Goal: Task Accomplishment & Management: Use online tool/utility

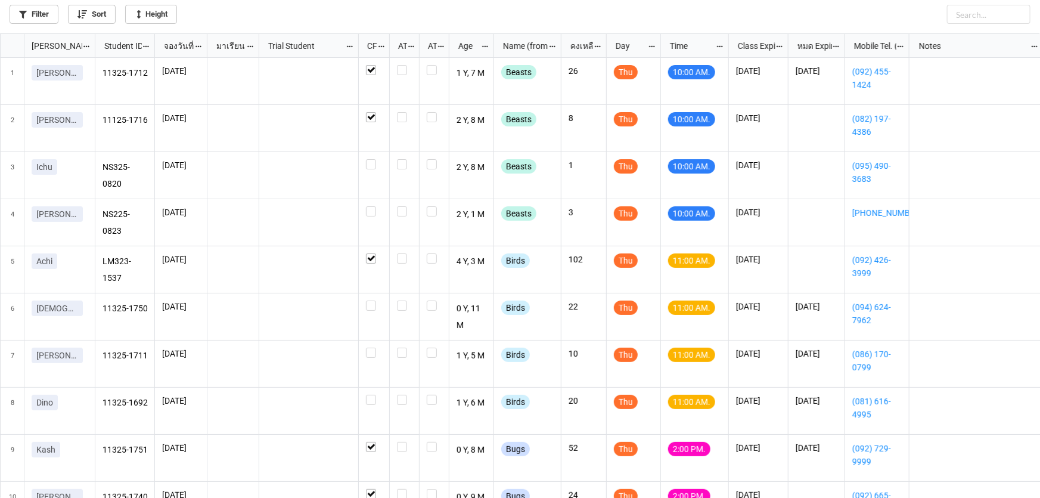
scroll to position [7, 7]
click at [369, 206] on label "grid" at bounding box center [374, 206] width 16 height 0
click at [368, 159] on label "grid" at bounding box center [374, 159] width 16 height 0
click at [85, 68] on icon "grid" at bounding box center [88, 64] width 7 height 7
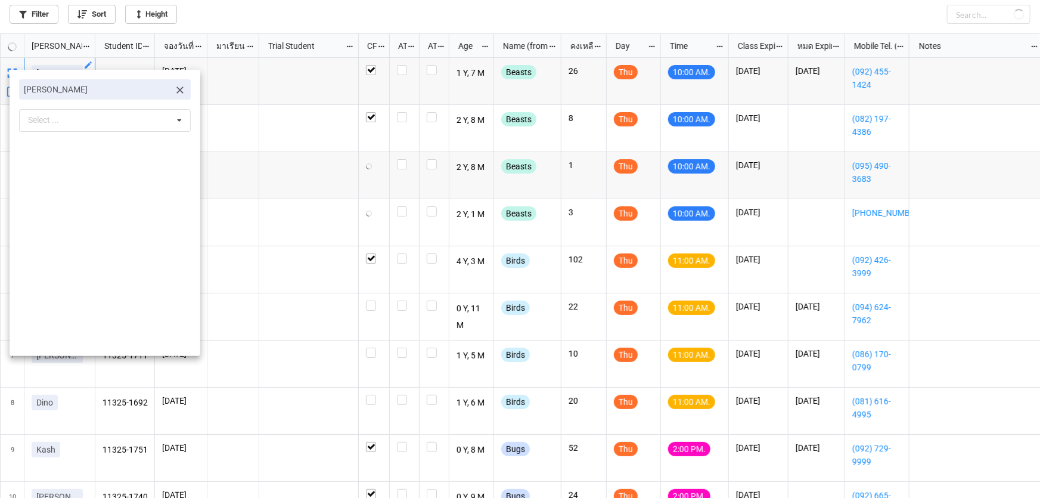
click at [174, 95] on icon at bounding box center [180, 90] width 12 height 12
click at [150, 94] on div "Select ... No results found." at bounding box center [105, 90] width 172 height 23
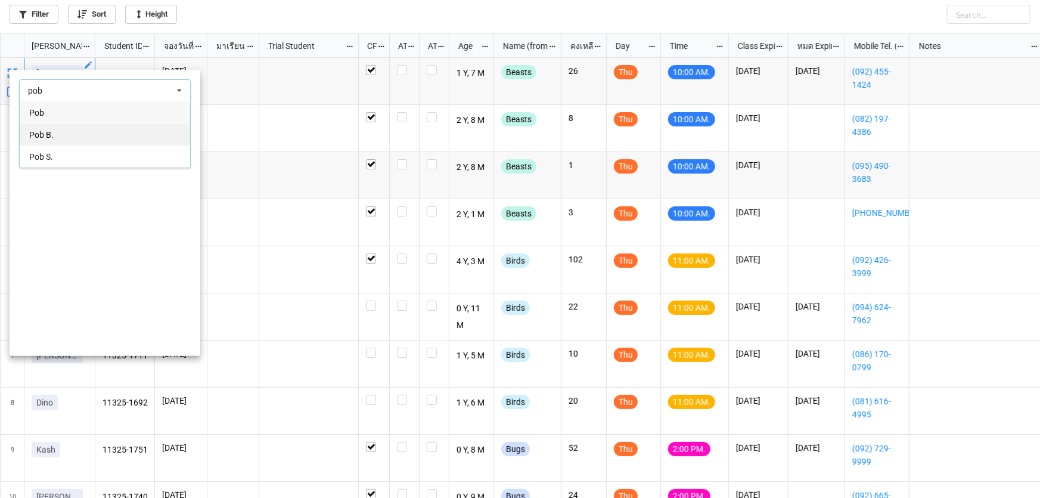
type input "pob"
click at [123, 124] on div "Pob B." at bounding box center [105, 134] width 170 height 22
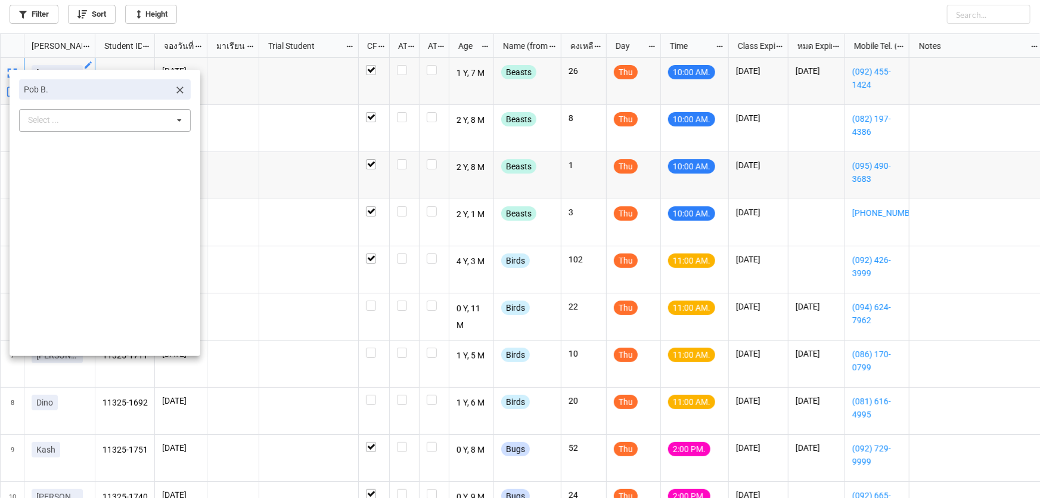
click at [246, 149] on div at bounding box center [520, 249] width 1040 height 498
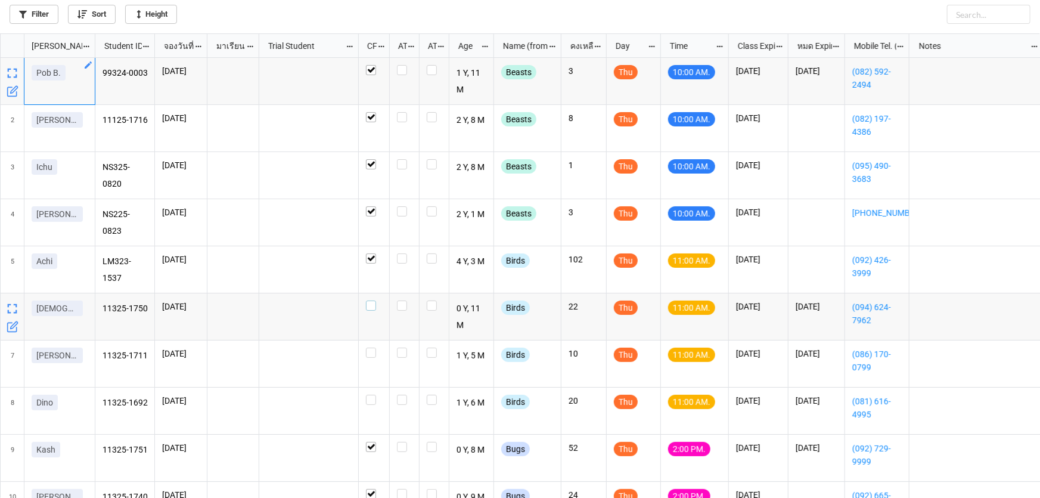
click at [371, 300] on label "grid" at bounding box center [374, 300] width 16 height 0
click at [375, 347] on label "grid" at bounding box center [374, 347] width 16 height 0
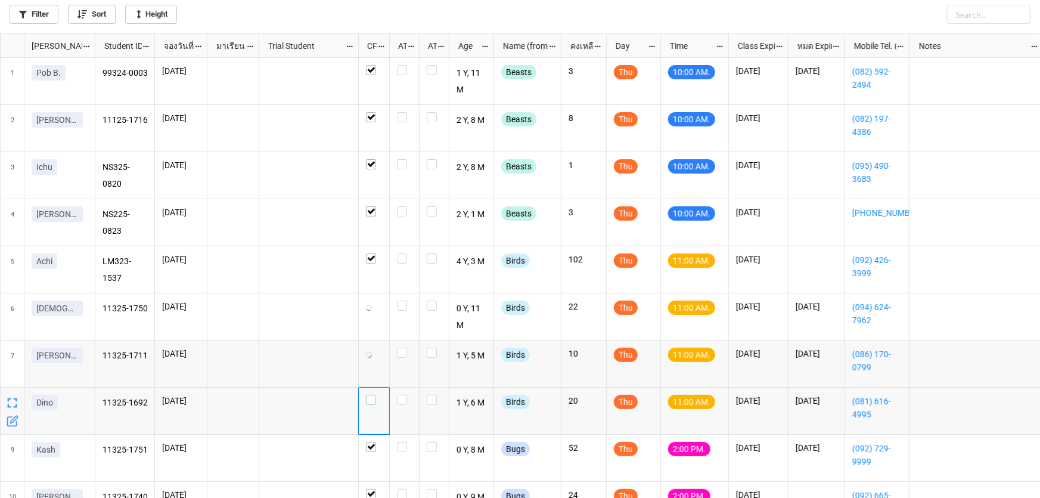
click at [371, 394] on label "grid" at bounding box center [374, 394] width 16 height 0
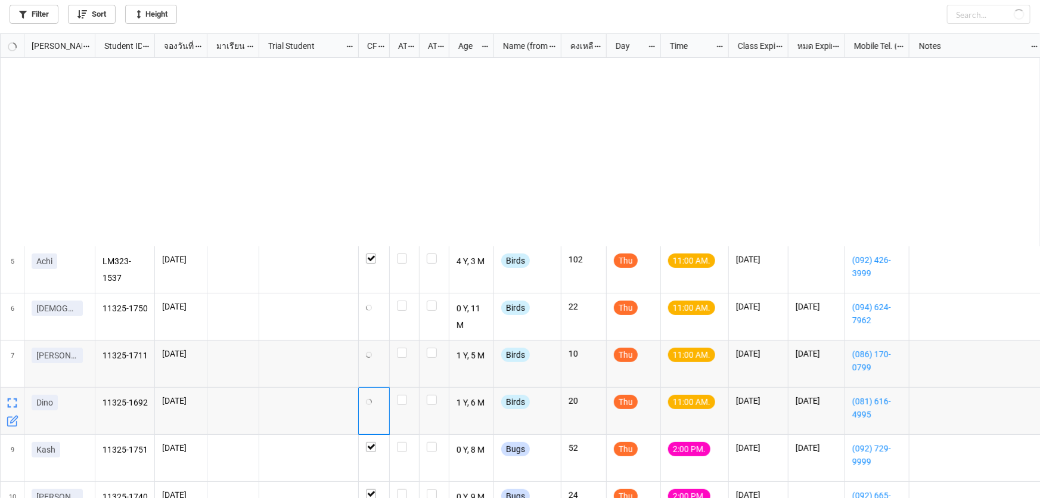
scroll to position [216, 0]
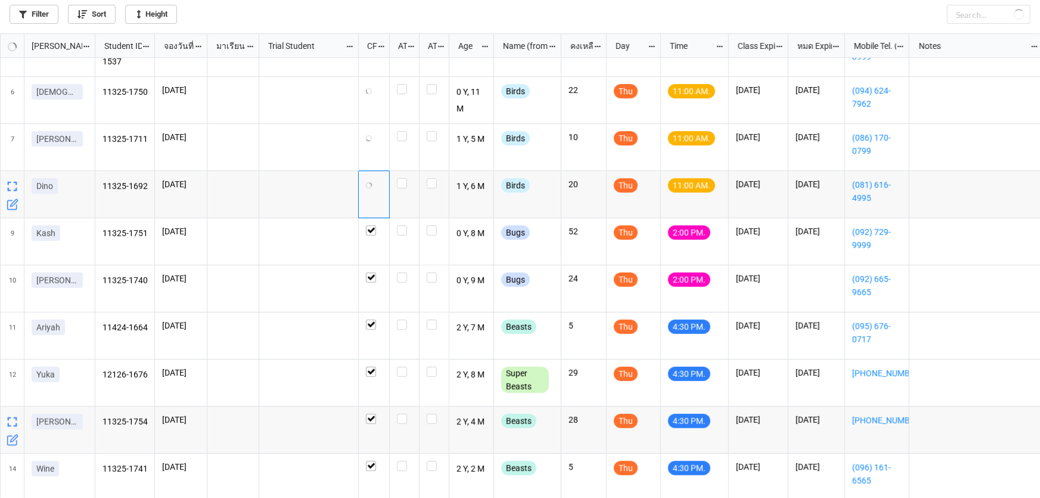
click at [13, 439] on icon "grid" at bounding box center [13, 440] width 12 height 12
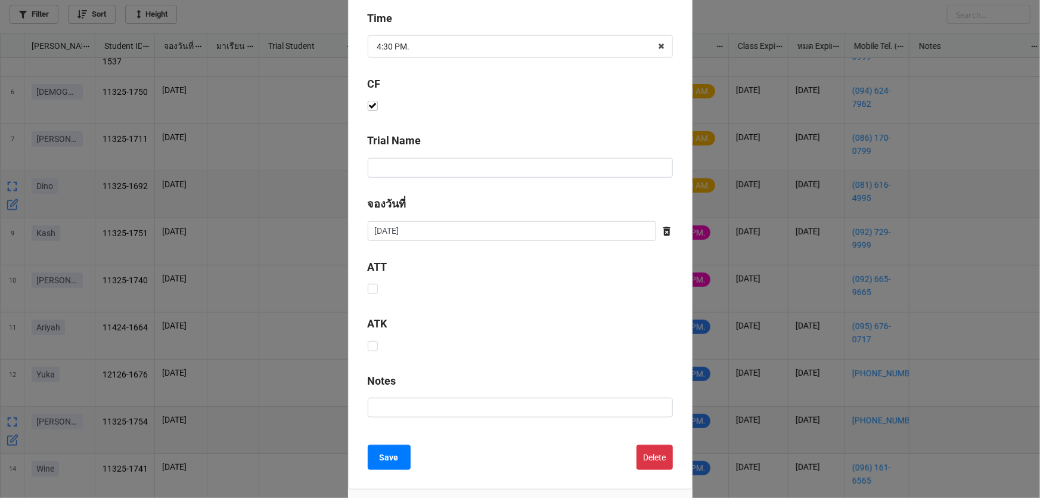
scroll to position [483, 0]
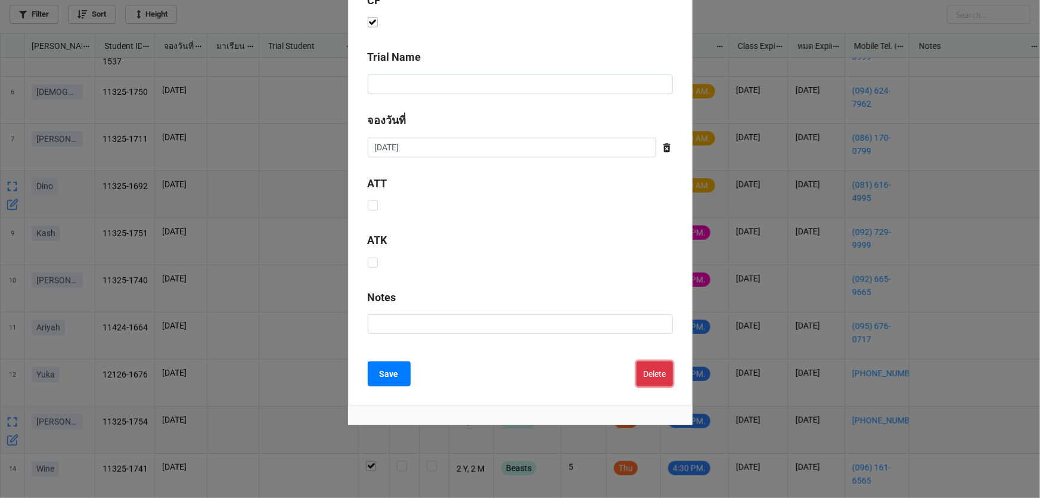
click at [646, 376] on button "Delete" at bounding box center [654, 373] width 36 height 25
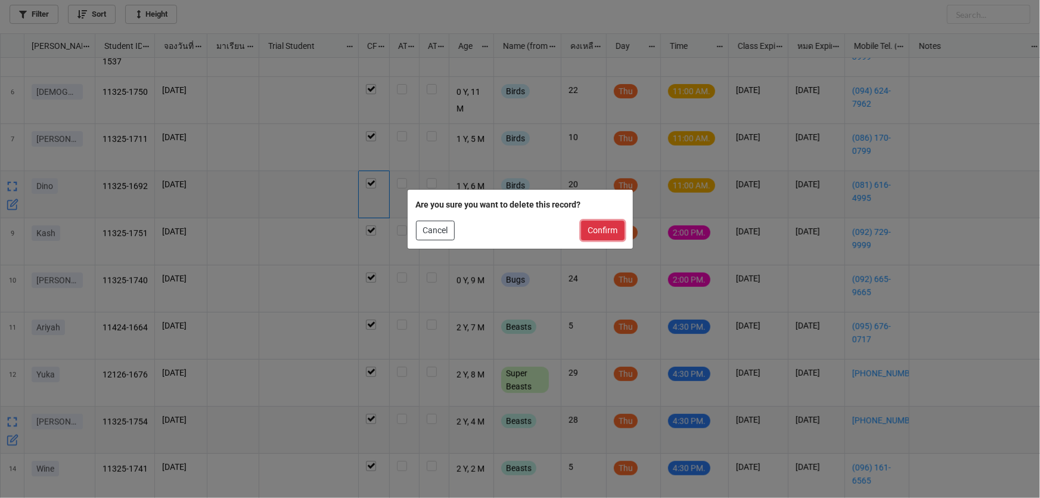
click at [614, 220] on button "Confirm" at bounding box center [602, 230] width 43 height 20
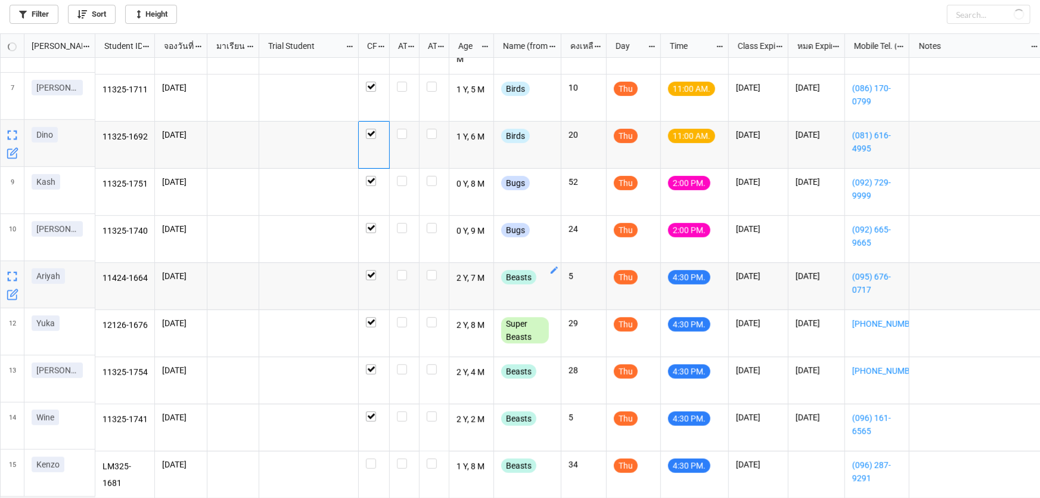
scroll to position [272, 0]
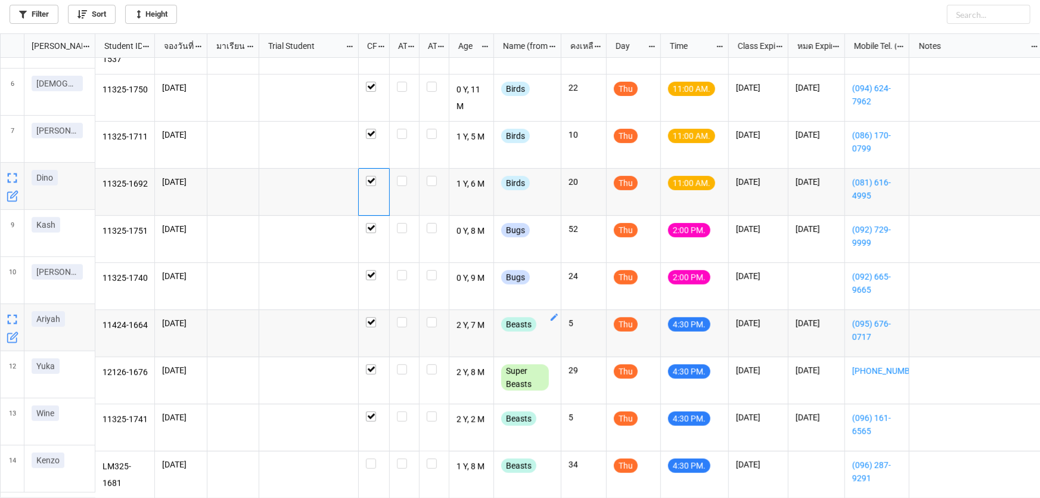
checkbox input "false"
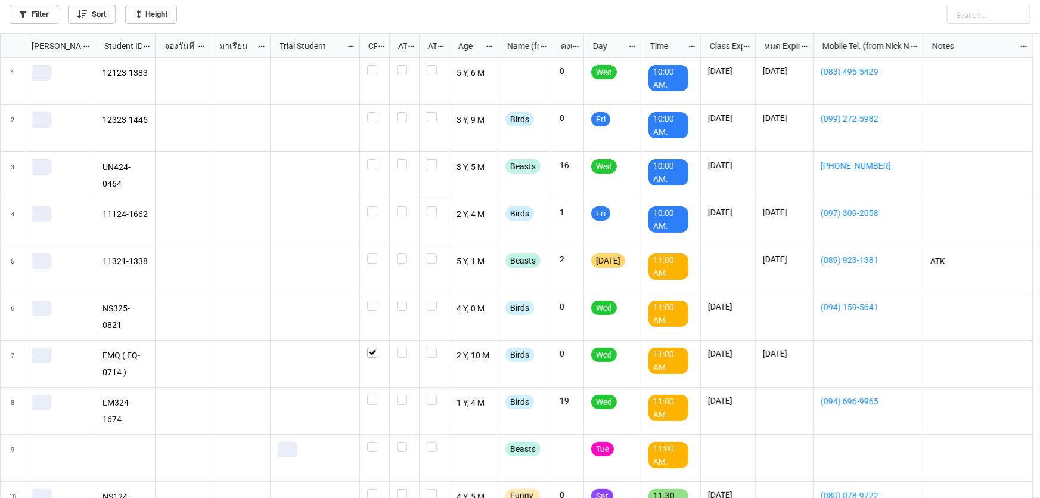
scroll to position [458, 1033]
click at [29, 15] on link "Filter" at bounding box center [34, 14] width 49 height 19
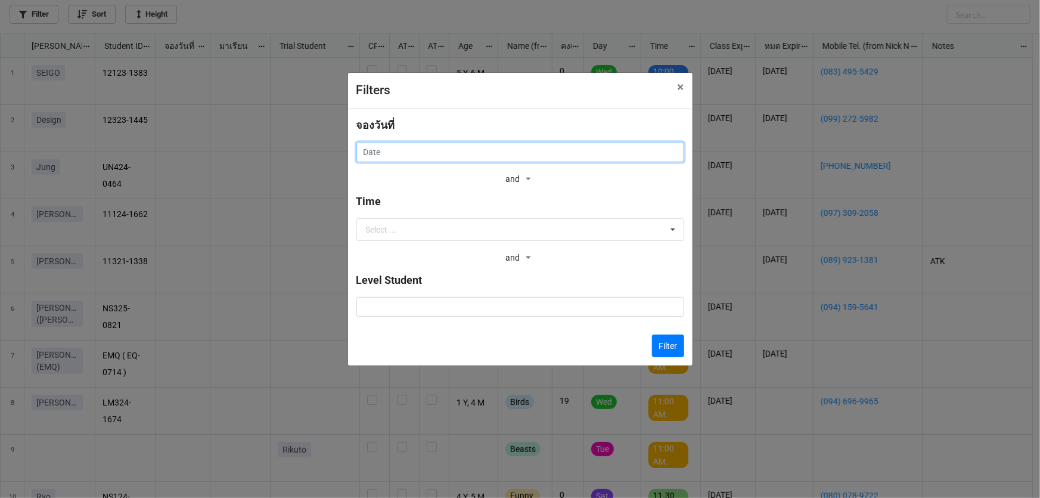
click at [503, 151] on input "text" at bounding box center [520, 152] width 328 height 20
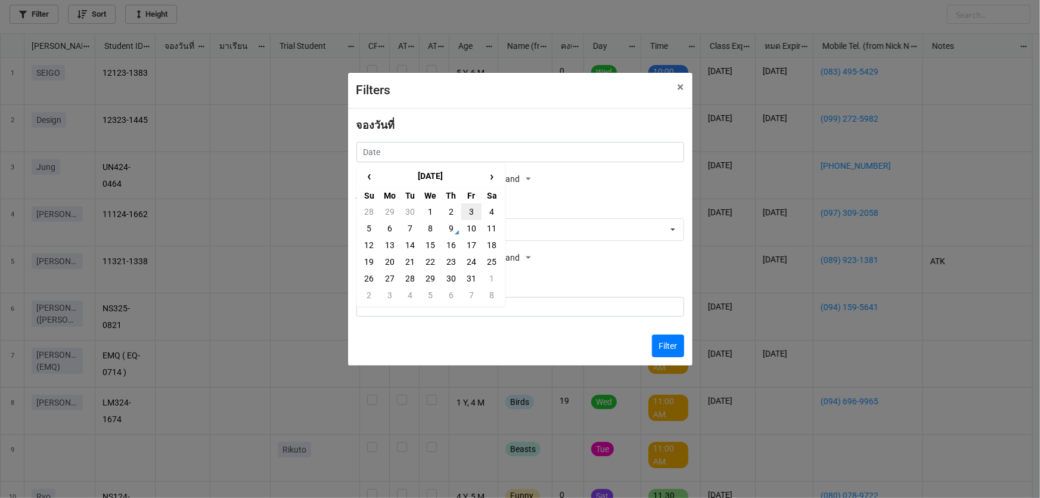
click at [464, 209] on td "3" at bounding box center [471, 211] width 20 height 17
type input "3/10/2025"
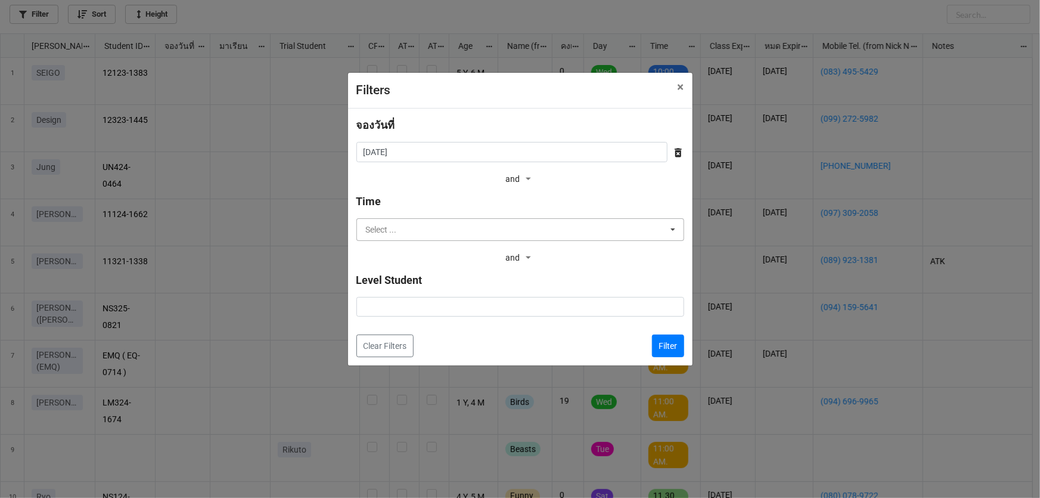
click at [481, 234] on input "text" at bounding box center [520, 229] width 327 height 21
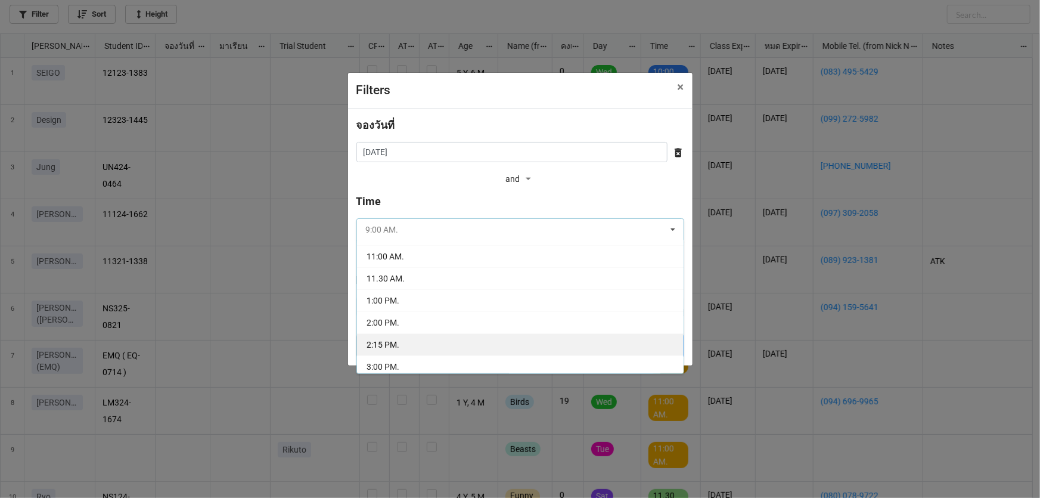
scroll to position [108, 0]
click at [445, 358] on div "3:15 PM." at bounding box center [520, 364] width 327 height 22
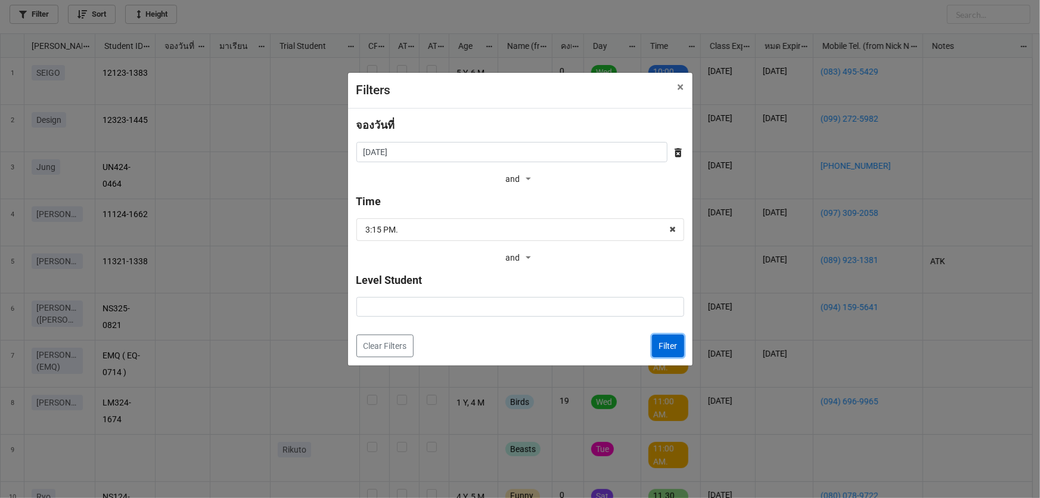
click at [675, 337] on button "Filter" at bounding box center [668, 345] width 32 height 23
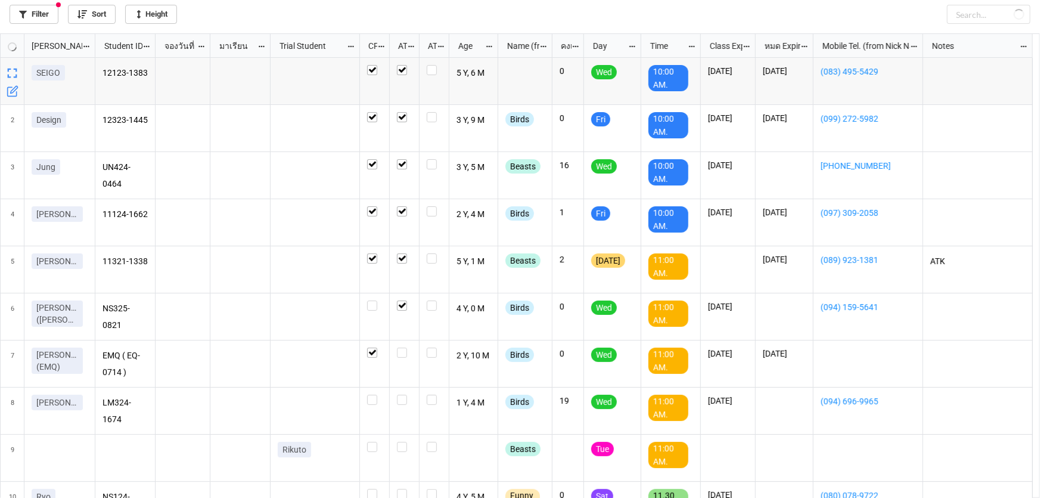
checkbox input "true"
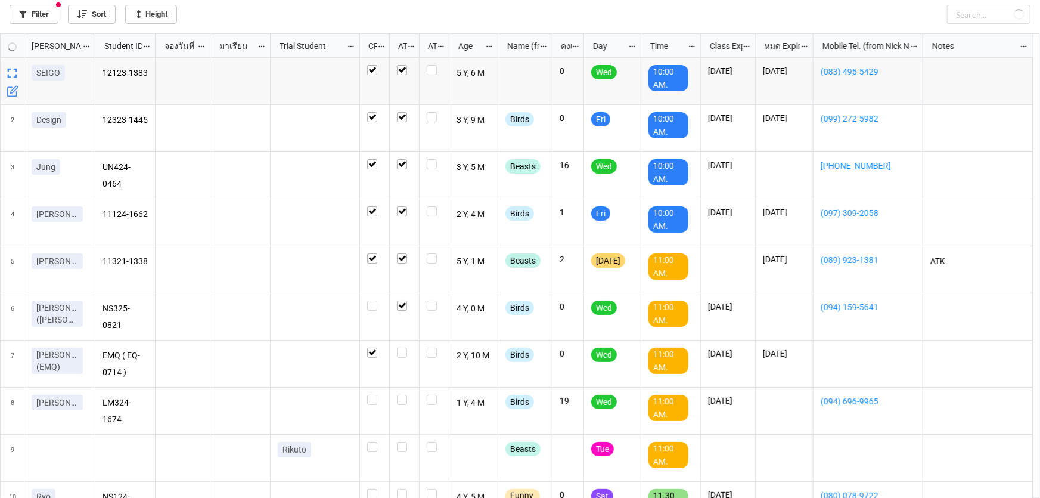
checkbox input "true"
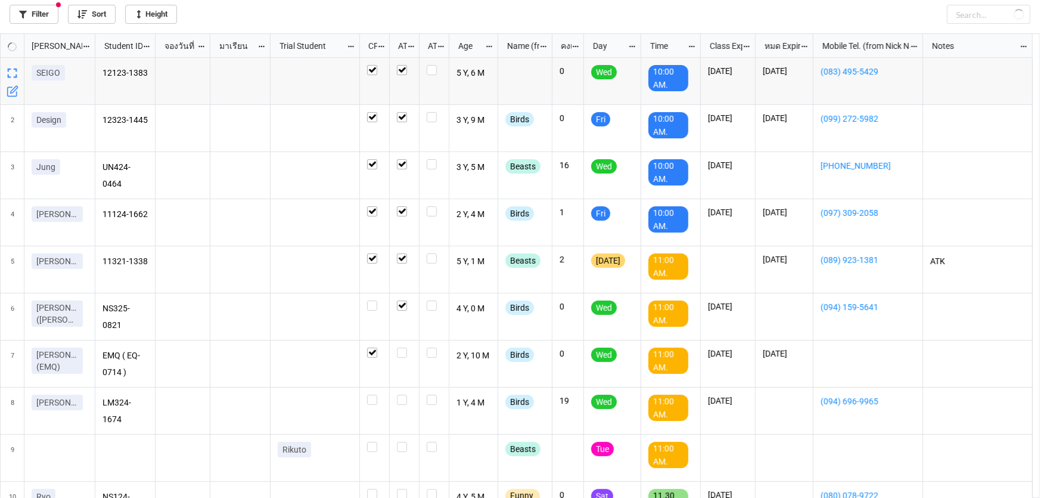
checkbox input "true"
